Goal: Task Accomplishment & Management: Manage account settings

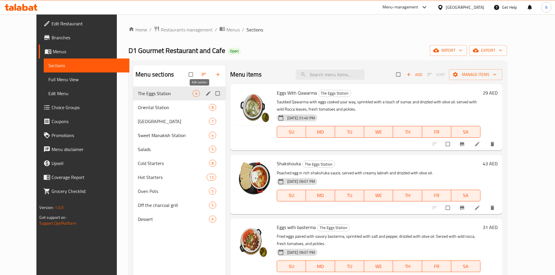
click at [204, 96] on button "edit" at bounding box center [208, 94] width 9 height 8
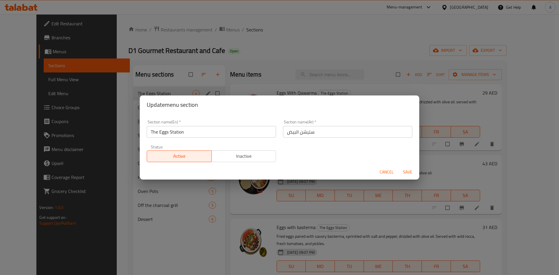
drag, startPoint x: 385, startPoint y: 174, endPoint x: 368, endPoint y: 167, distance: 18.0
click at [385, 174] on span "Cancel" at bounding box center [387, 172] width 14 height 7
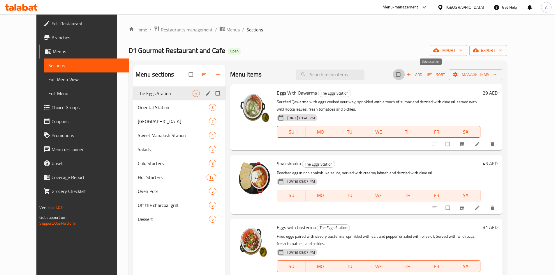
click at [405, 76] on input "checkbox" at bounding box center [399, 74] width 12 height 11
checkbox input "true"
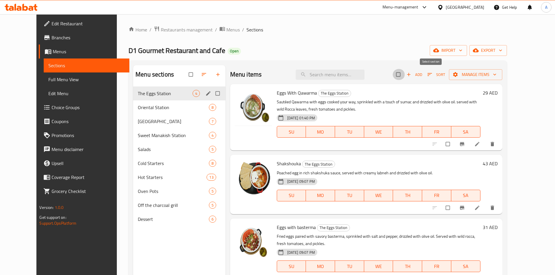
checkbox input "true"
click at [498, 76] on span "Manage items" at bounding box center [476, 74] width 44 height 7
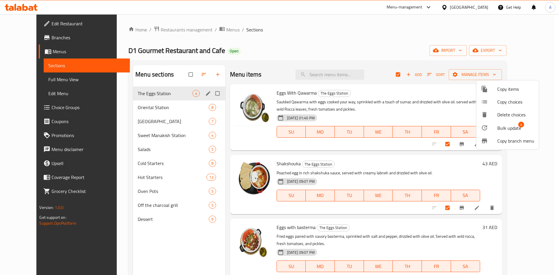
click at [525, 130] on span "Bulk update 4" at bounding box center [516, 128] width 37 height 8
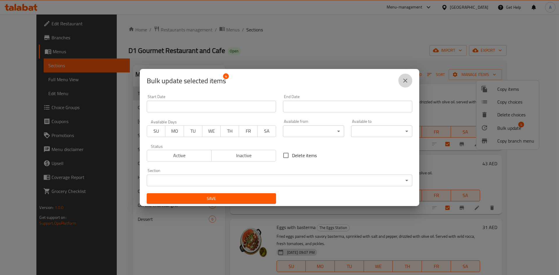
click at [407, 83] on icon "close" at bounding box center [405, 80] width 7 height 7
